Goal: Task Accomplishment & Management: Manage account settings

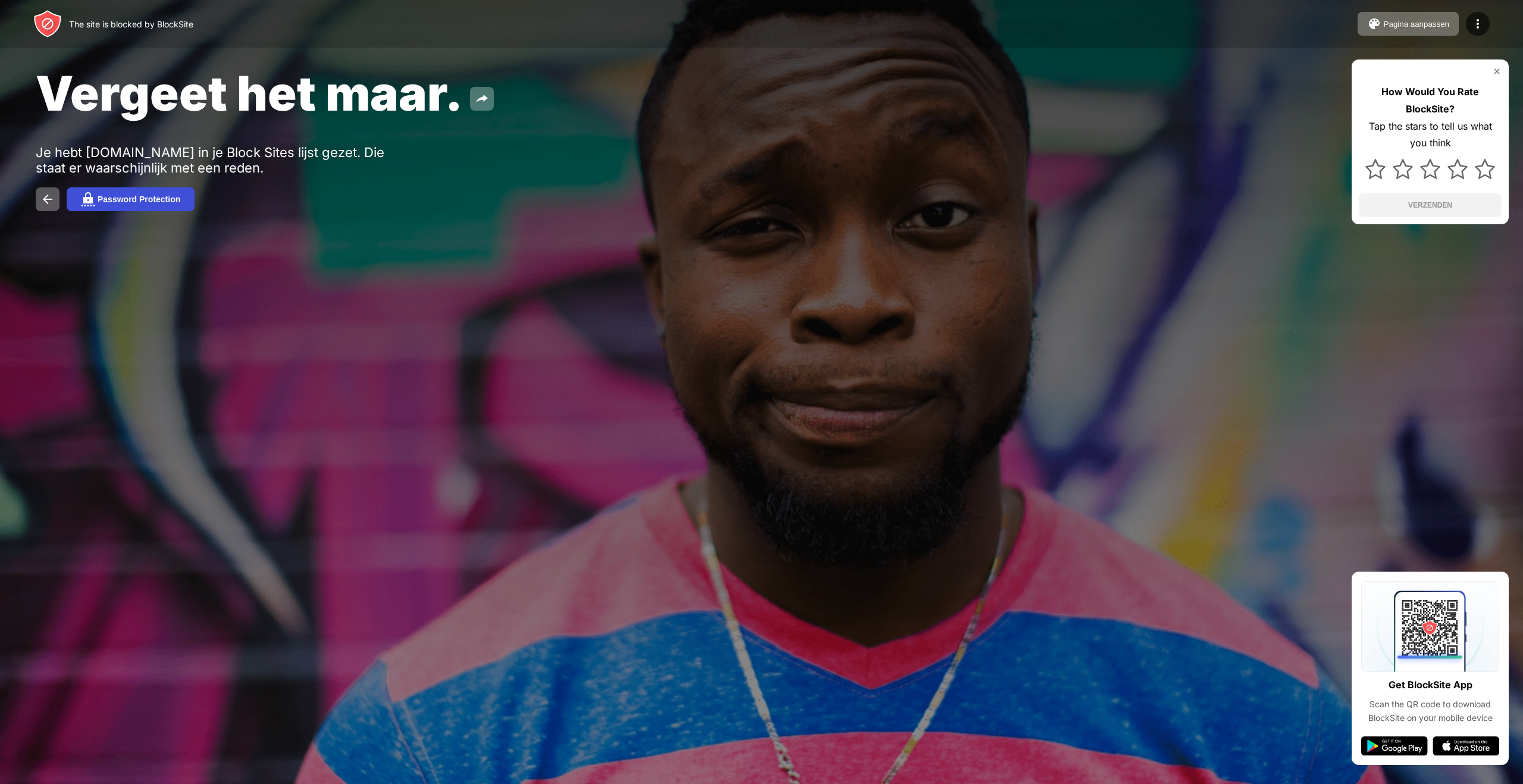
click at [134, 201] on div "Password Protection" at bounding box center [139, 199] width 83 height 9
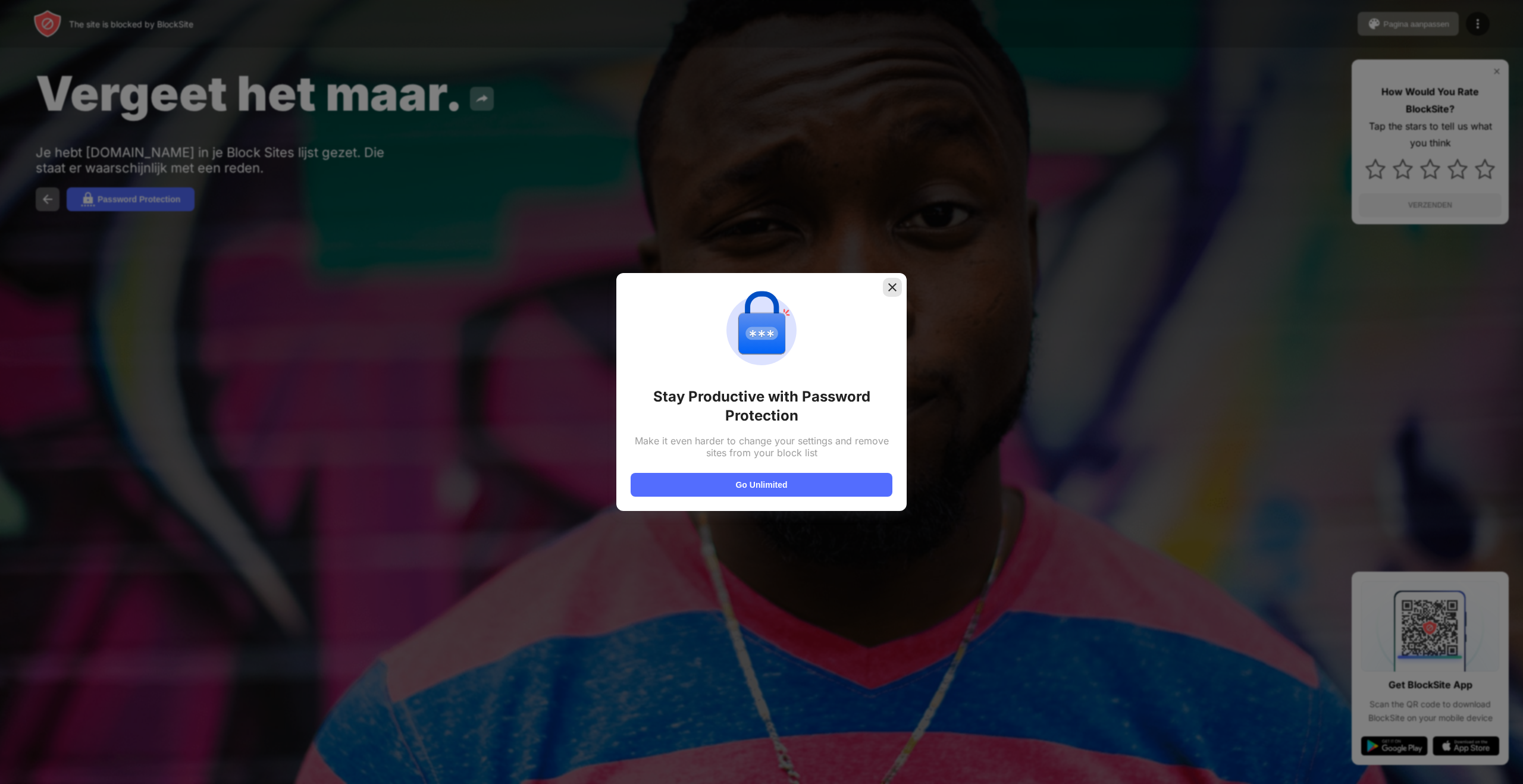
click at [892, 288] on img at bounding box center [892, 287] width 12 height 12
